Goal: Transaction & Acquisition: Download file/media

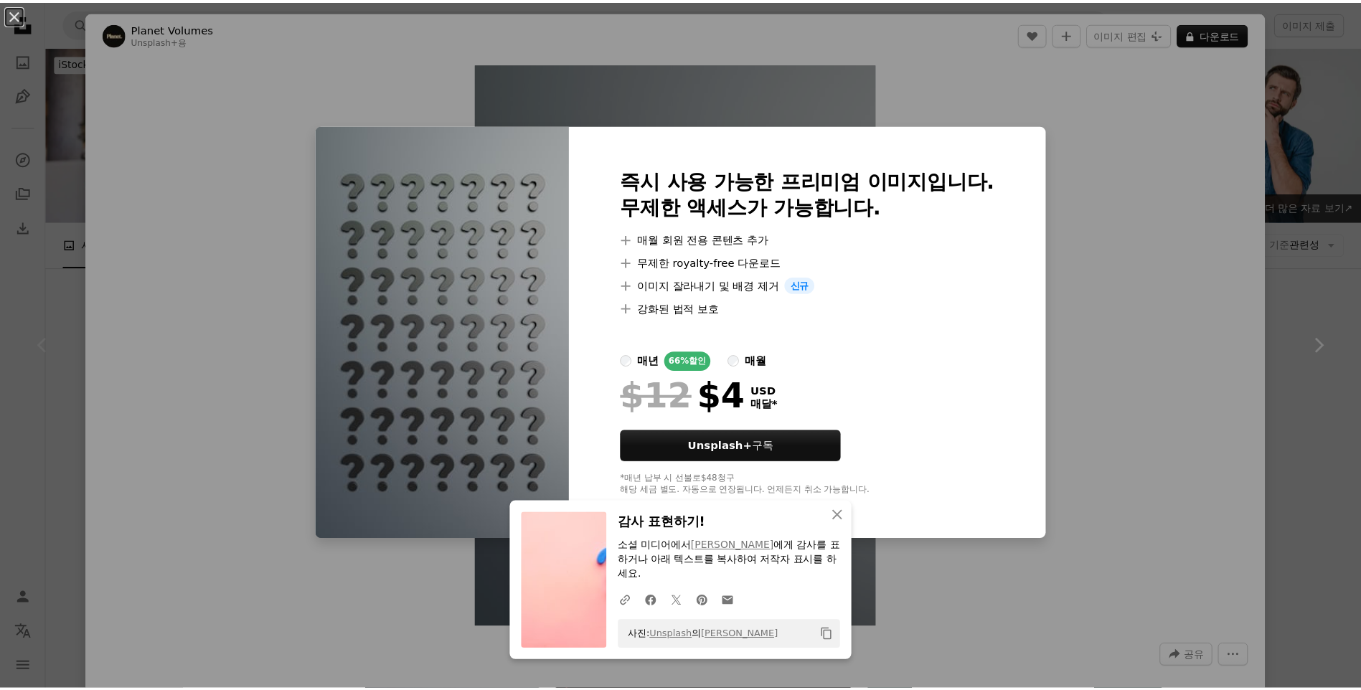
scroll to position [359, 0]
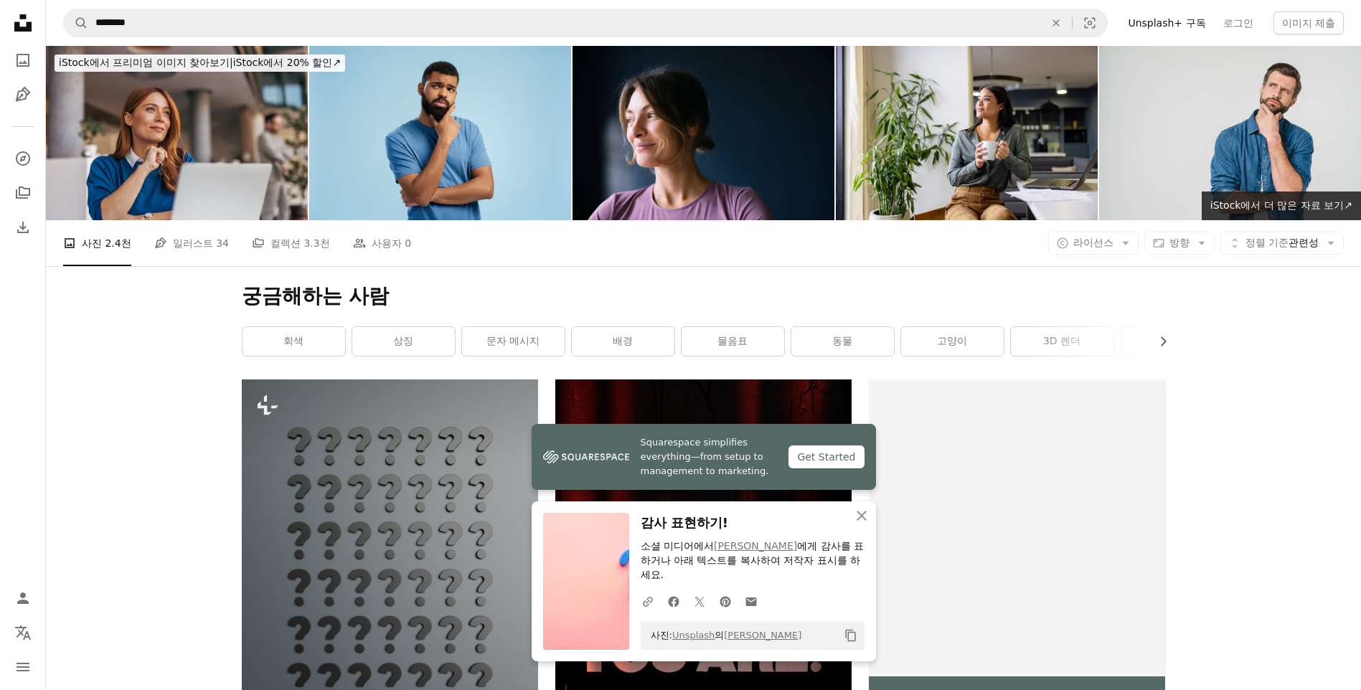
click at [453, 125] on img at bounding box center [440, 133] width 262 height 174
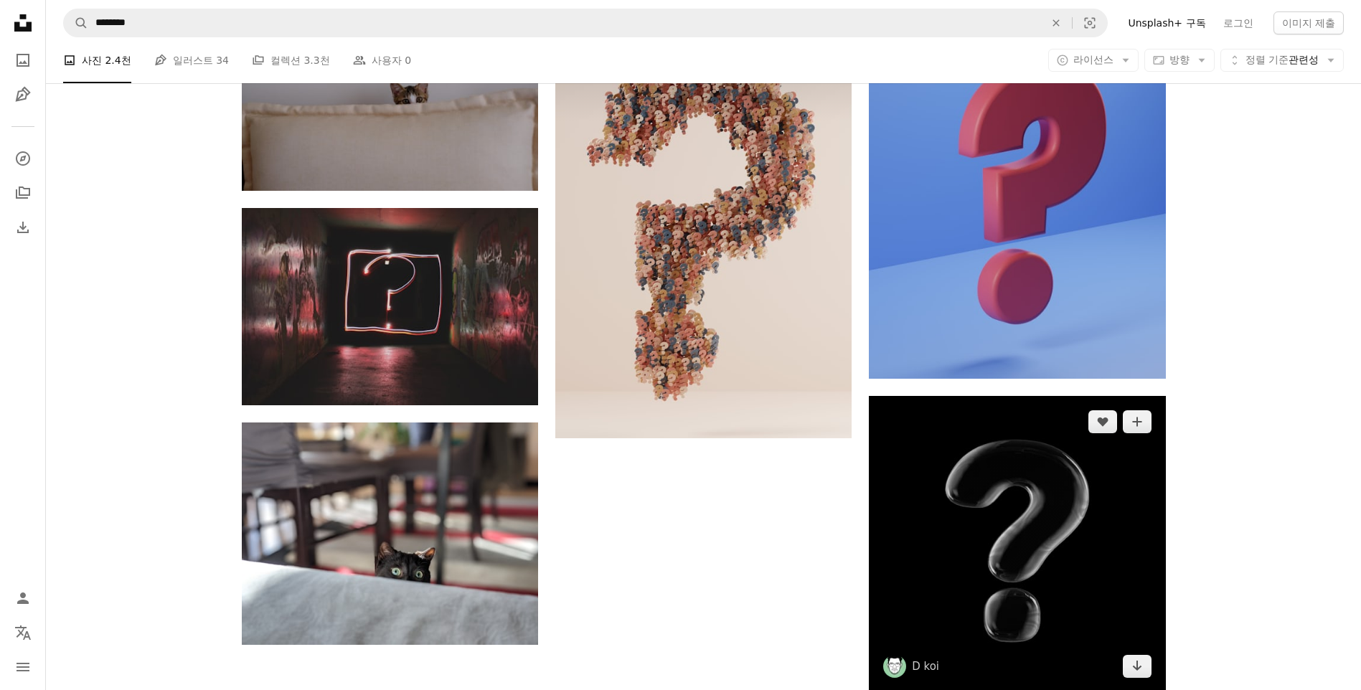
scroll to position [2152, 0]
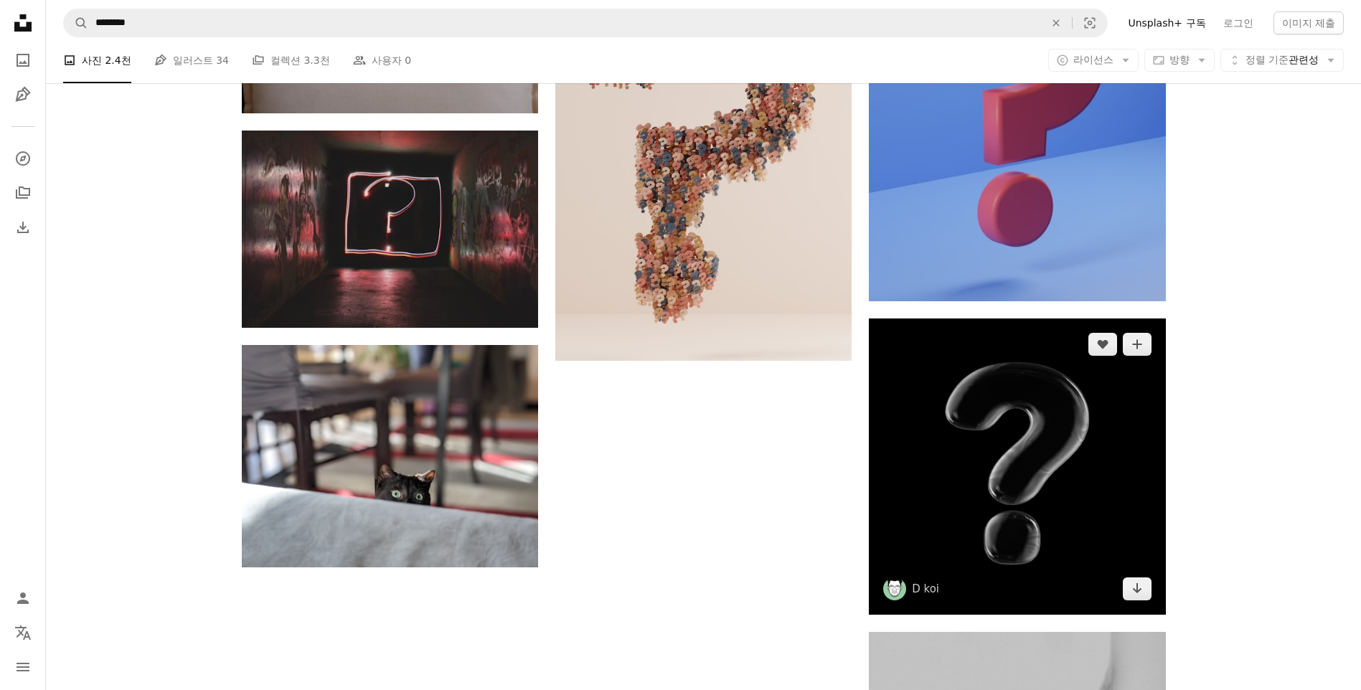
click at [1031, 420] on img at bounding box center [1017, 467] width 296 height 296
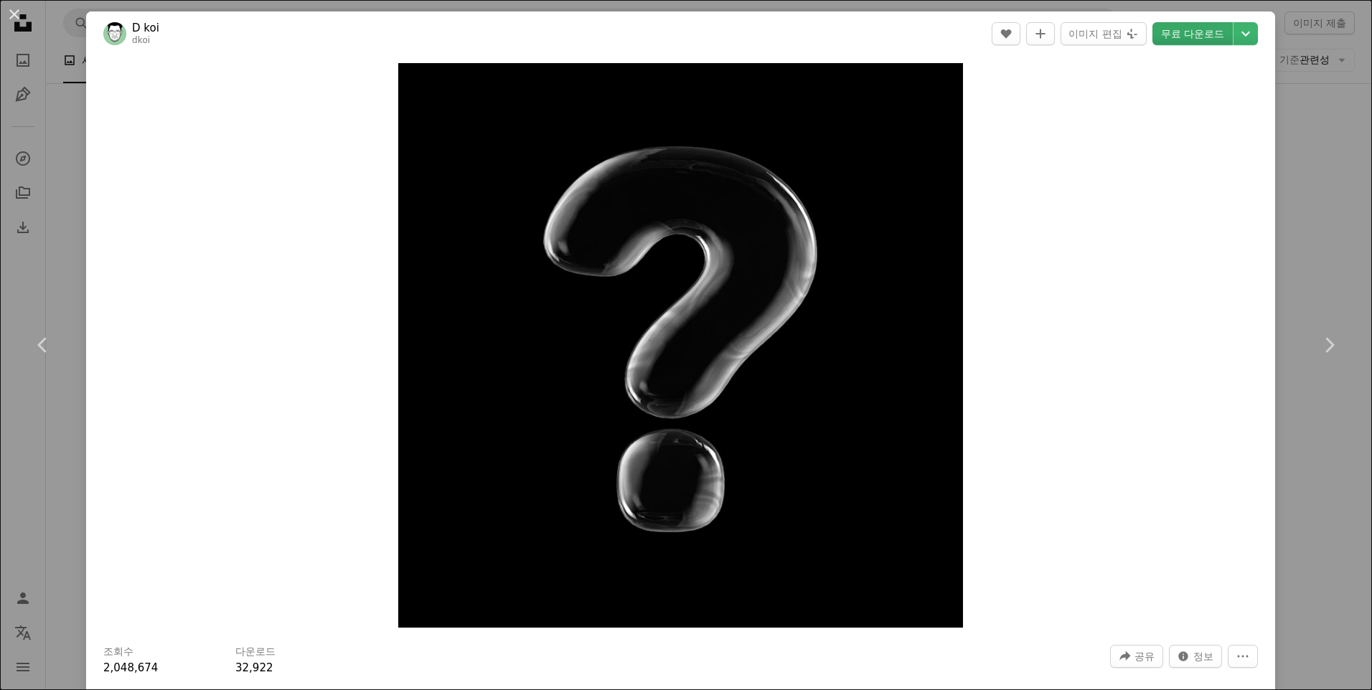
click at [1187, 28] on link "무료 다운로드" at bounding box center [1192, 33] width 80 height 23
